Goal: Navigation & Orientation: Find specific page/section

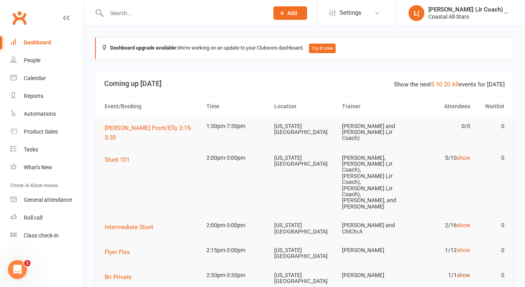
click at [467, 272] on link "show" at bounding box center [463, 275] width 13 height 6
click at [467, 272] on link "hide" at bounding box center [465, 275] width 10 height 6
click at [40, 81] on div "Calendar" at bounding box center [35, 78] width 22 height 6
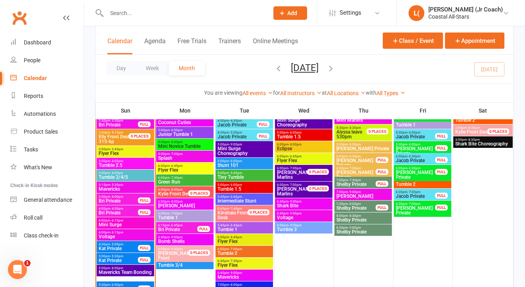
scroll to position [1208, 0]
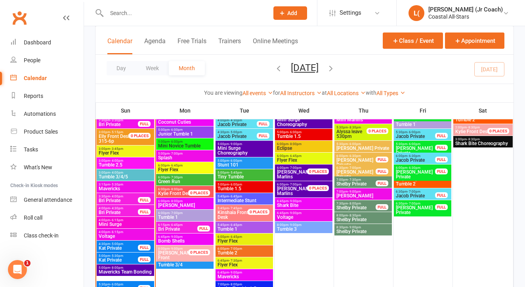
click at [112, 173] on span "- 4:00pm" at bounding box center [116, 173] width 13 height 4
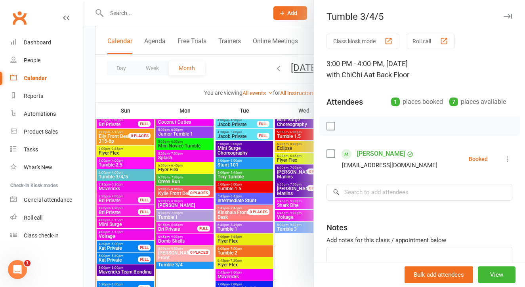
click at [107, 172] on div at bounding box center [304, 143] width 441 height 287
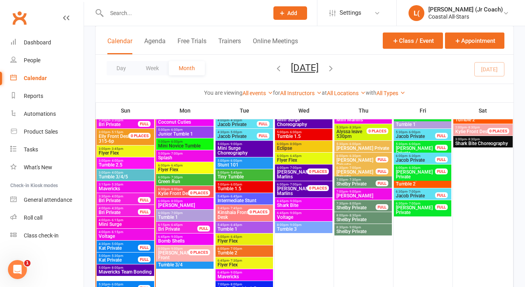
click at [111, 162] on span "- 4:00pm" at bounding box center [116, 161] width 13 height 4
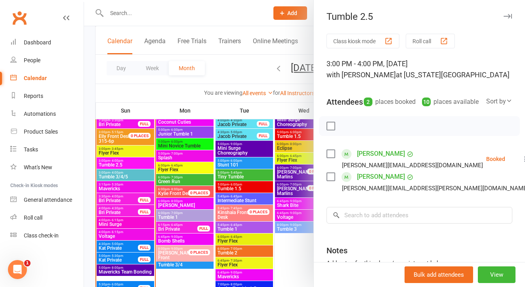
click at [108, 162] on div at bounding box center [304, 143] width 441 height 287
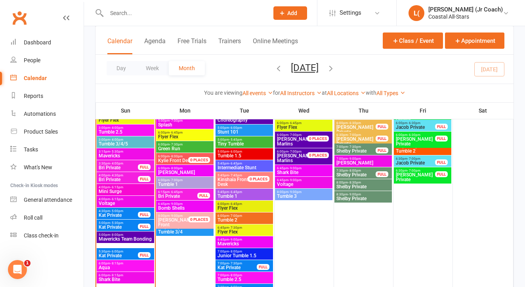
scroll to position [1242, 0]
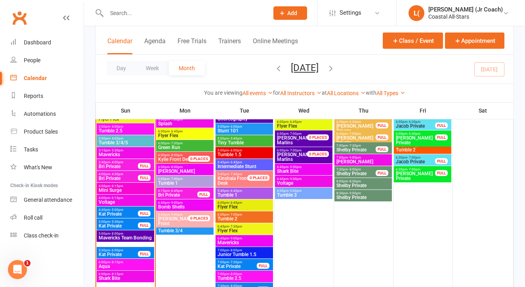
click at [111, 240] on span "Mavericks Team Bonding" at bounding box center [125, 237] width 54 height 5
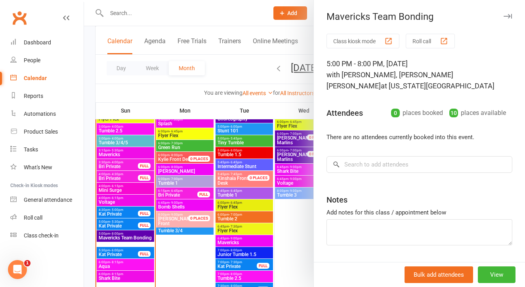
click at [112, 152] on div at bounding box center [304, 143] width 441 height 287
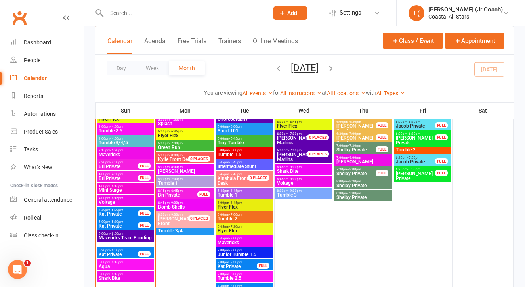
click at [112, 152] on span "Mavericks" at bounding box center [125, 154] width 54 height 5
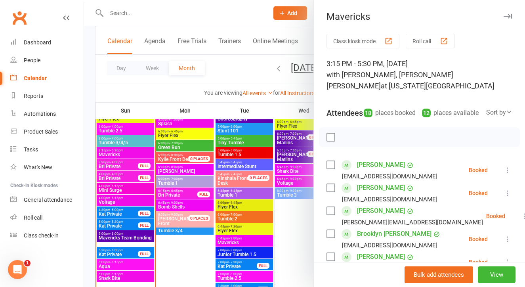
click at [112, 152] on div at bounding box center [304, 143] width 441 height 287
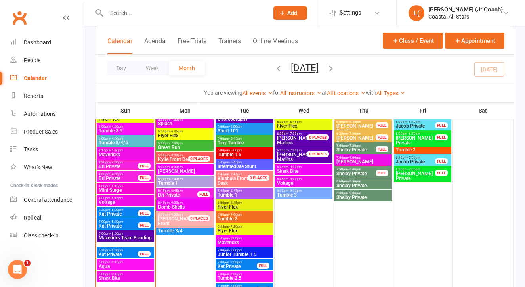
click at [124, 235] on span "Mavericks Team Bonding" at bounding box center [125, 237] width 54 height 5
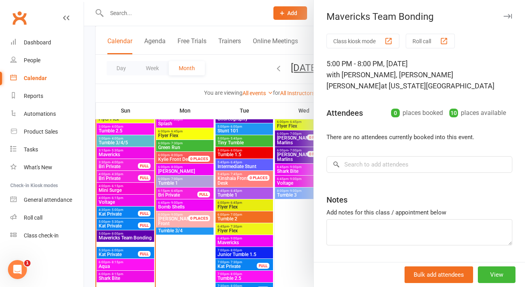
click at [135, 237] on div at bounding box center [304, 143] width 441 height 287
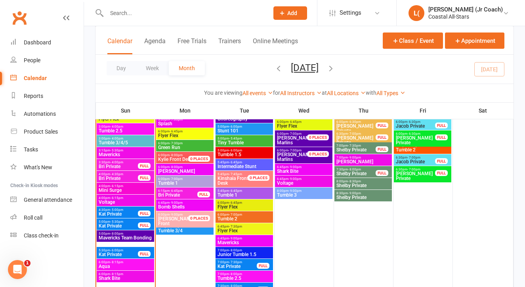
click at [348, 174] on span "Shelby Private" at bounding box center [356, 173] width 40 height 5
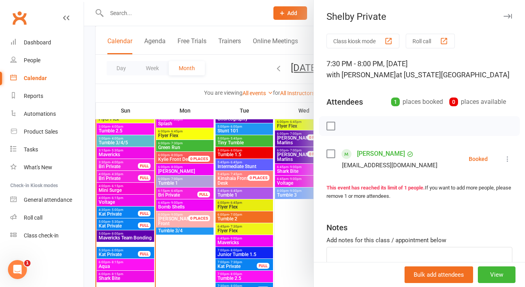
click at [295, 210] on div at bounding box center [304, 143] width 441 height 287
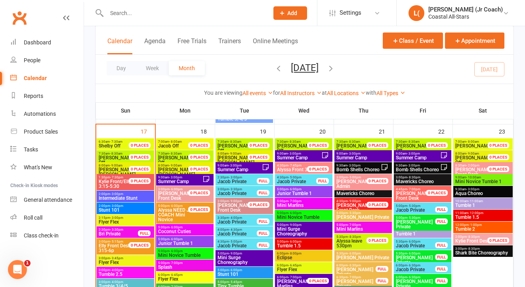
scroll to position [1098, 0]
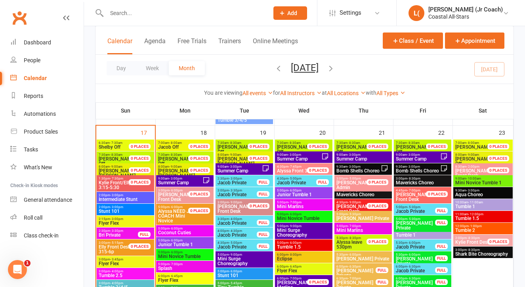
click at [348, 166] on span "- 3:00pm" at bounding box center [353, 167] width 13 height 4
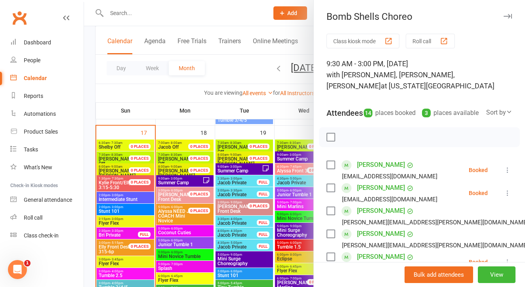
click at [295, 186] on div at bounding box center [304, 143] width 441 height 287
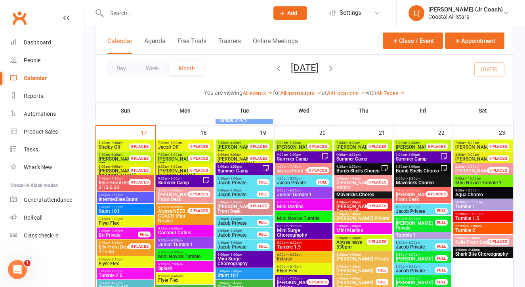
click at [413, 162] on div "9:00am - 3:00pm Summer Camp" at bounding box center [422, 156] width 57 height 11
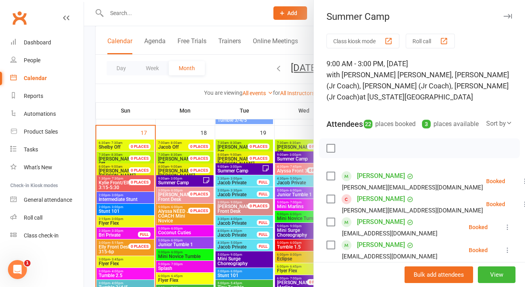
click at [292, 165] on div at bounding box center [304, 143] width 441 height 287
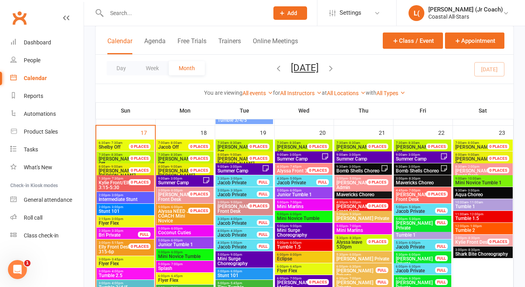
click at [417, 167] on span "- 3:00pm" at bounding box center [413, 167] width 13 height 4
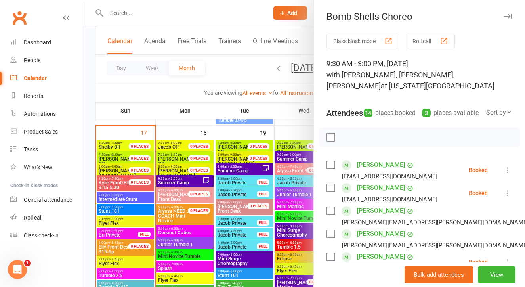
click at [284, 184] on div at bounding box center [304, 143] width 441 height 287
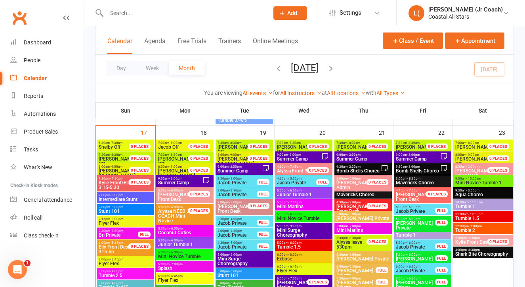
click at [347, 192] on span "Mavericks Choreo" at bounding box center [363, 194] width 54 height 5
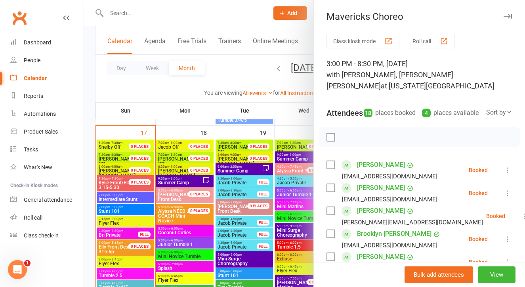
click at [292, 189] on div at bounding box center [304, 143] width 441 height 287
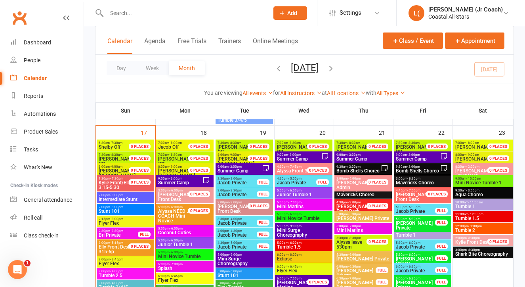
click at [472, 192] on span "Aqua Choreo" at bounding box center [483, 194] width 56 height 5
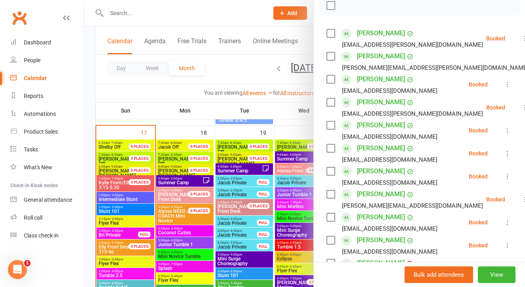
scroll to position [131, 0]
click at [311, 186] on div at bounding box center [304, 143] width 441 height 287
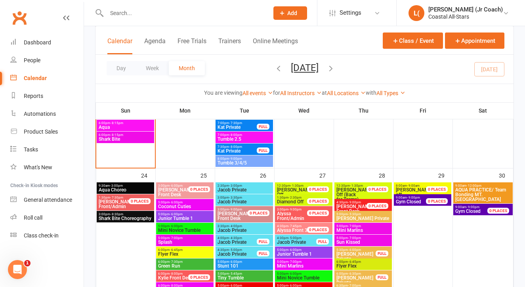
scroll to position [1382, 0]
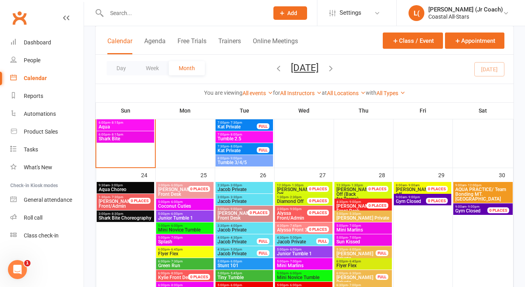
click at [461, 187] on span "AQUA PRACTICE/ Team Bonding MT. [GEOGRAPHIC_DATA]" at bounding box center [483, 194] width 56 height 14
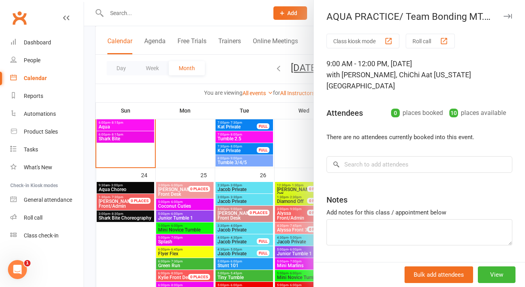
click at [299, 155] on div at bounding box center [304, 143] width 441 height 287
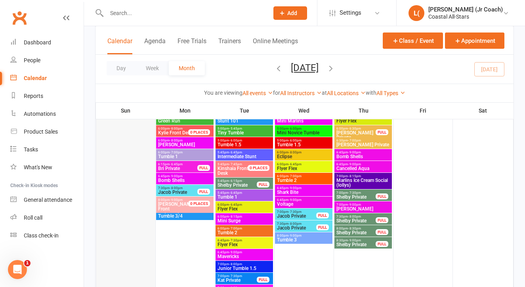
scroll to position [1527, 0]
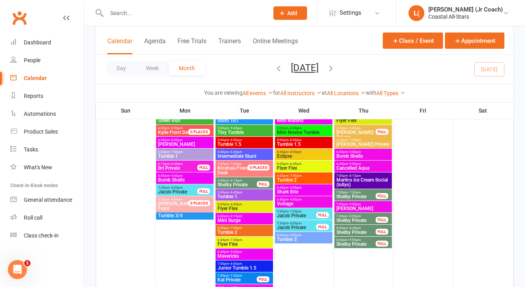
click at [355, 183] on span "Marlins Ice Cream Social (lollys)" at bounding box center [363, 183] width 54 height 10
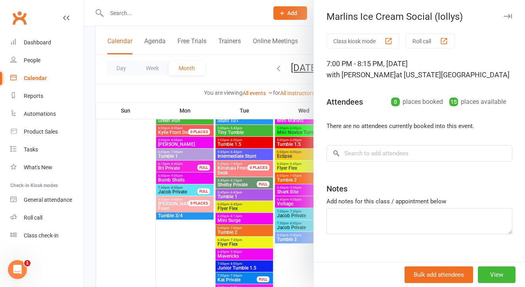
click at [184, 247] on div at bounding box center [304, 143] width 441 height 287
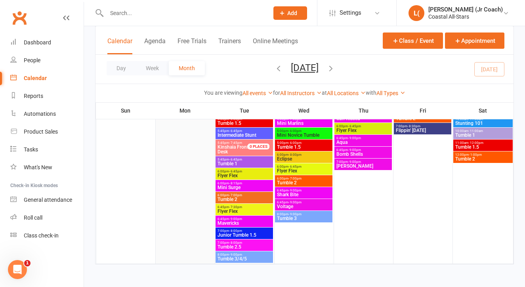
scroll to position [1793, 0]
click at [335, 65] on icon "button" at bounding box center [330, 68] width 9 height 9
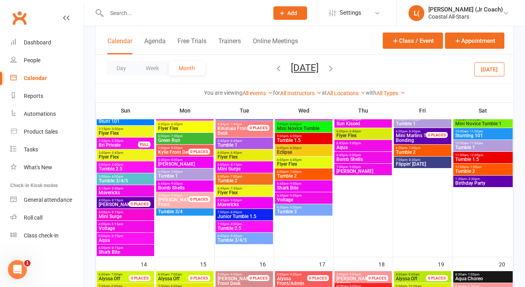
scroll to position [328, 0]
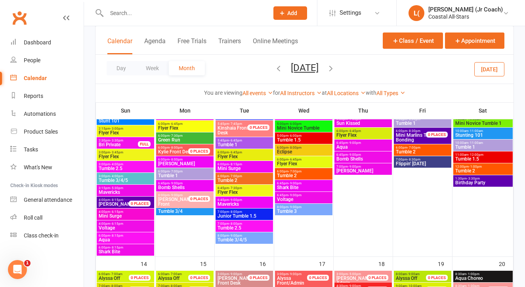
click at [470, 184] on span "Birthday Party" at bounding box center [483, 182] width 56 height 5
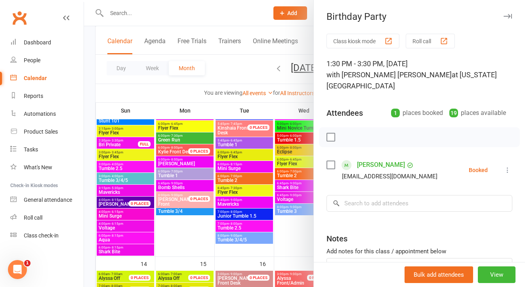
scroll to position [0, 0]
click at [301, 237] on div at bounding box center [304, 143] width 441 height 287
